Goal: Navigation & Orientation: Find specific page/section

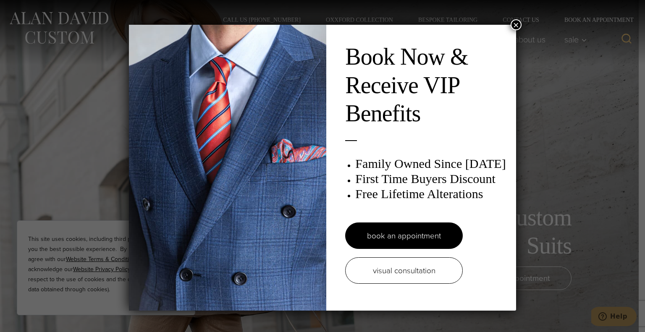
click at [510, 23] on button "×" at bounding box center [515, 24] width 11 height 11
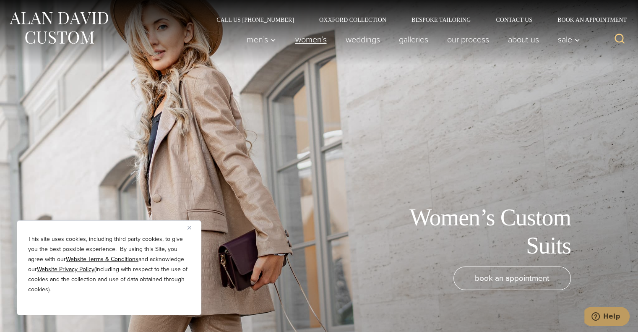
click at [315, 39] on link "Women’s" at bounding box center [311, 39] width 50 height 17
click at [310, 38] on link "Women’s" at bounding box center [311, 39] width 50 height 17
click at [191, 227] on img "Close" at bounding box center [190, 228] width 4 height 4
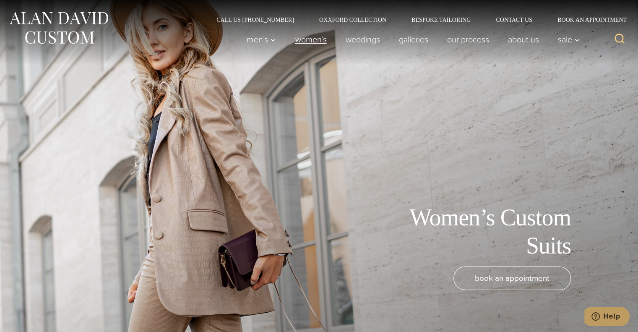
click at [301, 40] on link "Women’s" at bounding box center [311, 39] width 50 height 17
